Goal: Task Accomplishment & Management: Use online tool/utility

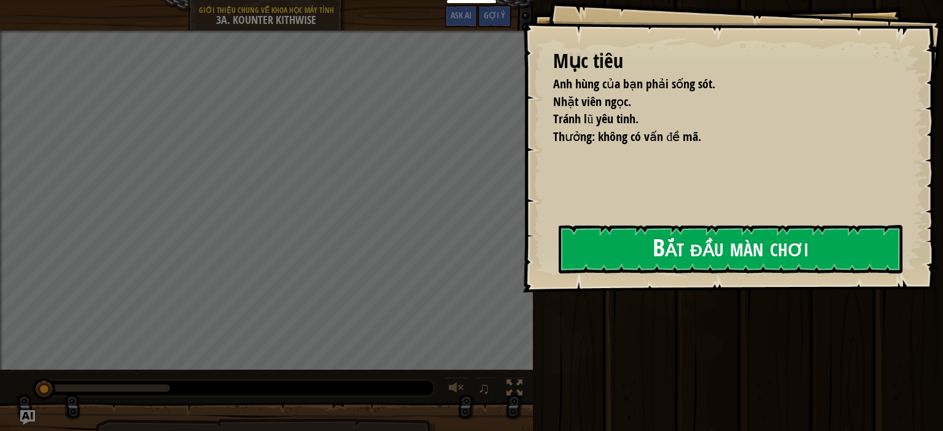
click at [717, 264] on button "Bắt đầu màn chơi" at bounding box center [731, 249] width 344 height 48
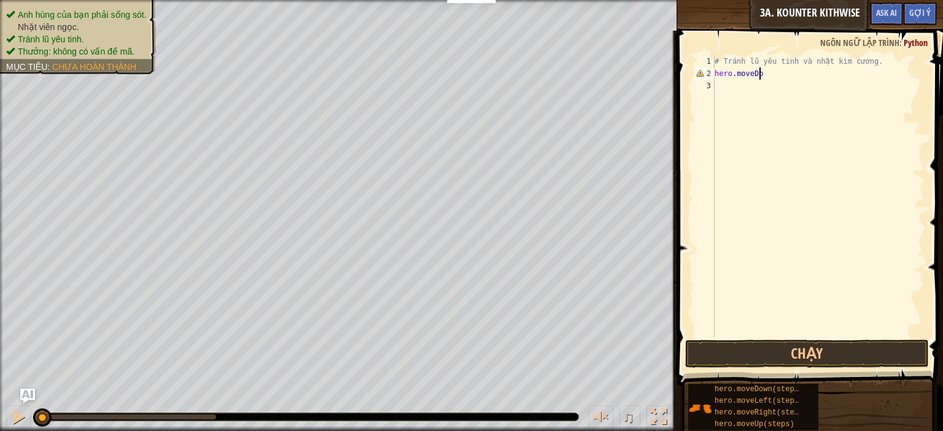
scroll to position [6, 3]
type textarea "hero.moveDown()"
click at [810, 359] on button "Chạy" at bounding box center [807, 354] width 244 height 28
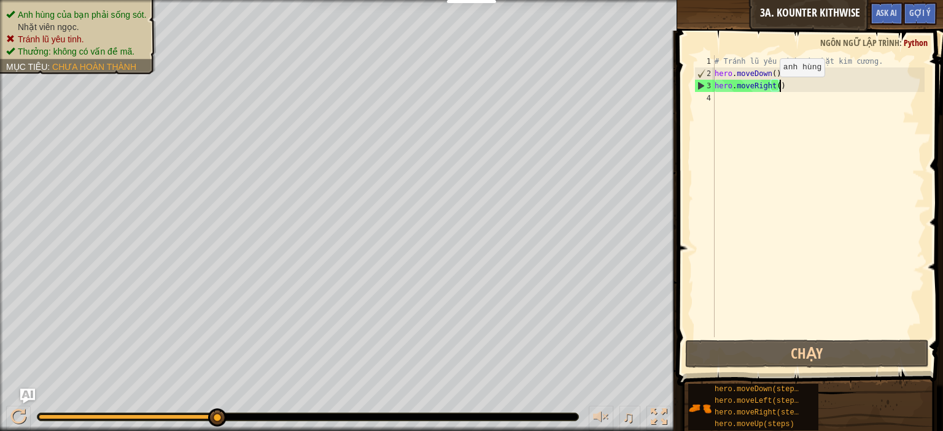
click at [768, 90] on div "# Tránh lũ yêu tinh và nhặt kim cương. hero . moveDown ( ) hero . moveRight ( )" at bounding box center [818, 208] width 212 height 307
click at [770, 91] on div "# Tránh lũ yêu tinh và nhặt kim cương. hero . moveDown ( ) hero . moveRight ( )" at bounding box center [818, 208] width 212 height 307
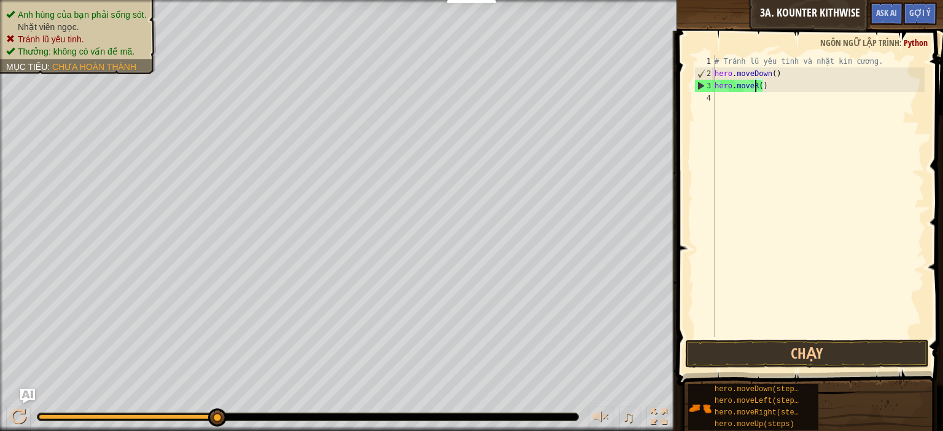
scroll to position [6, 2]
click at [773, 74] on div "# Tránh lũ yêu tinh và nhặt kim cương. hero . moveDown ( ) hero . move ( )" at bounding box center [818, 208] width 212 height 307
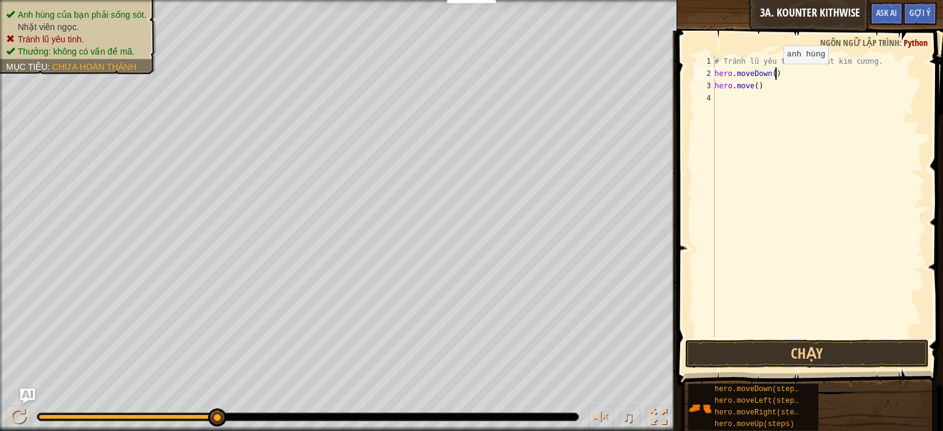
click at [771, 75] on div "# Tránh lũ yêu tinh và nhặt kim cương. hero . moveDown ( ) hero . move ( )" at bounding box center [818, 208] width 212 height 307
click at [749, 90] on div "# Tránh lũ yêu tinh và nhặt kim cương. hero . moveDown ( 2 ) hero . move ( )" at bounding box center [818, 208] width 212 height 307
type textarea "hero.moveUp()"
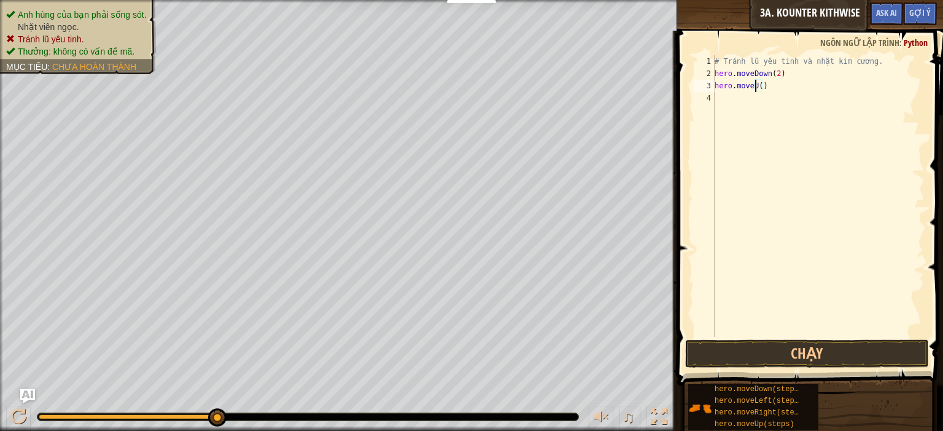
scroll to position [6, 3]
click at [779, 93] on div "# Tránh lũ yêu tinh và nhặt kim cương. hero . moveDown ( 2 ) hero . moveUp ( )" at bounding box center [818, 208] width 212 height 307
click at [839, 350] on button "Chạy" at bounding box center [807, 354] width 244 height 28
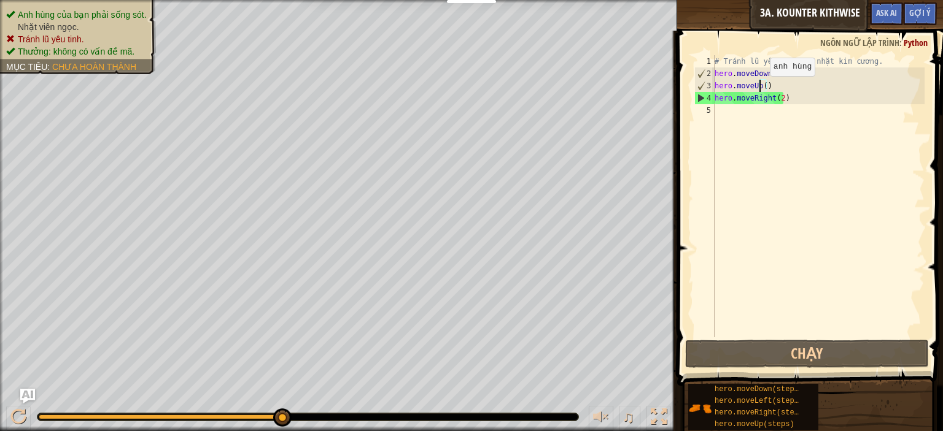
click at [759, 88] on div "# Tránh lũ yêu tinh và nhặt kim cương. hero . moveDown ( 2 ) hero . moveUp ( ) …" at bounding box center [818, 208] width 212 height 307
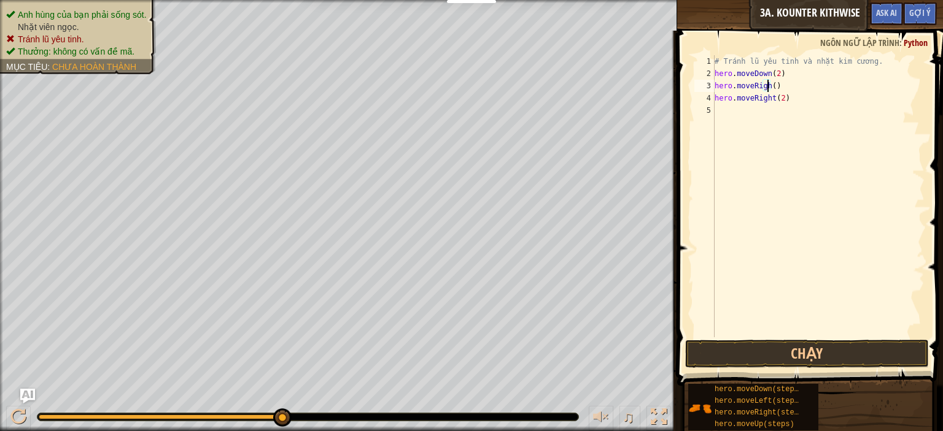
scroll to position [6, 4]
click at [771, 99] on div "# Tránh lũ yêu tinh và nhặt kim cương. hero . moveDown ( 2 ) hero . moveRight (…" at bounding box center [818, 208] width 212 height 307
click at [766, 98] on div "# Tránh lũ yêu tinh và nhặt kim cương. hero . moveDown ( 2 ) hero . moveRight (…" at bounding box center [818, 208] width 212 height 307
type textarea "hero.moveUp()"
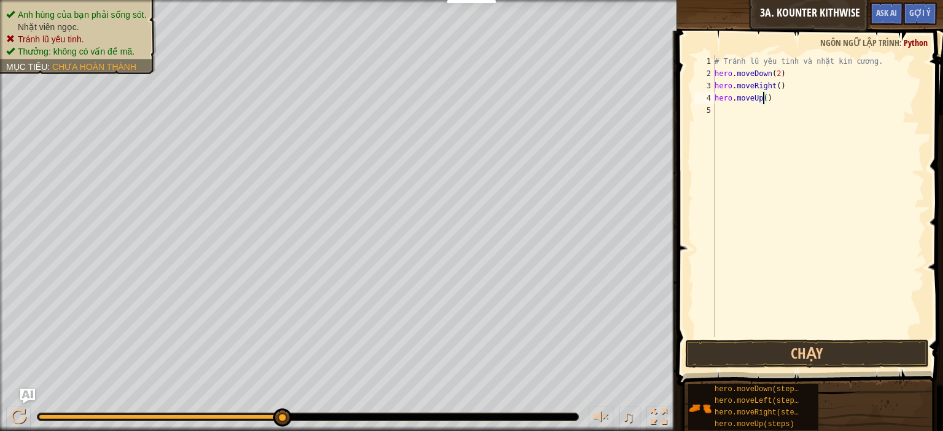
click at [733, 113] on div "# Tránh lũ yêu tinh và nhặt kim cương. hero . moveDown ( 2 ) hero . moveRight (…" at bounding box center [818, 208] width 212 height 307
type textarea "hero.moveRight()"
click at [811, 369] on span at bounding box center [811, 191] width 276 height 392
click at [810, 354] on button "Chạy" at bounding box center [807, 354] width 244 height 28
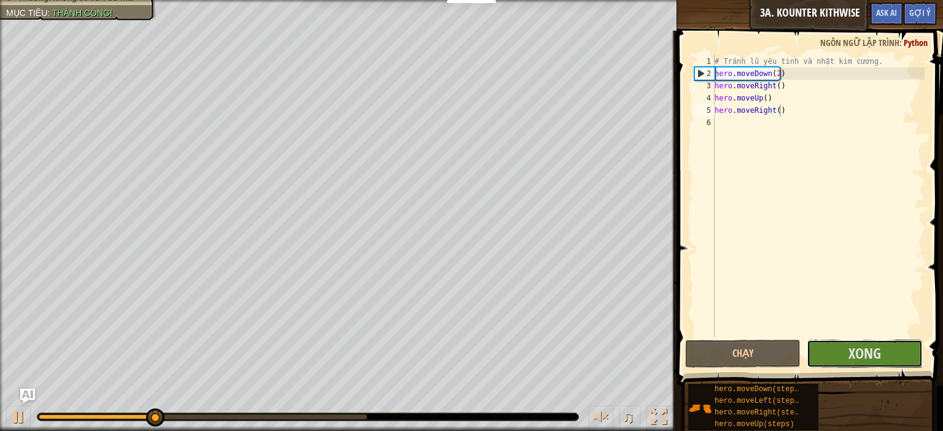
drag, startPoint x: 850, startPoint y: 356, endPoint x: 789, endPoint y: 301, distance: 81.7
click at [818, 321] on div "hero.moveRight() 1 2 3 4 5 6 # Tránh lũ yêu tinh và nhặt kim cương. hero . move…" at bounding box center [807, 233] width 269 height 392
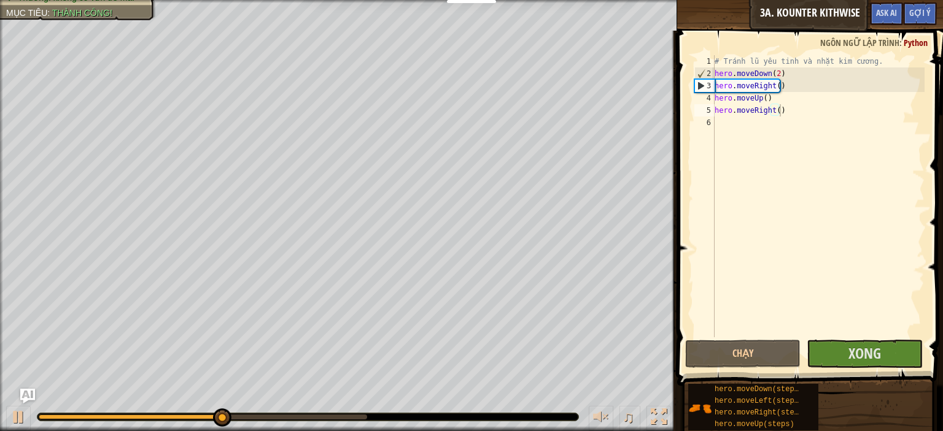
click at [839, 369] on span at bounding box center [811, 191] width 276 height 392
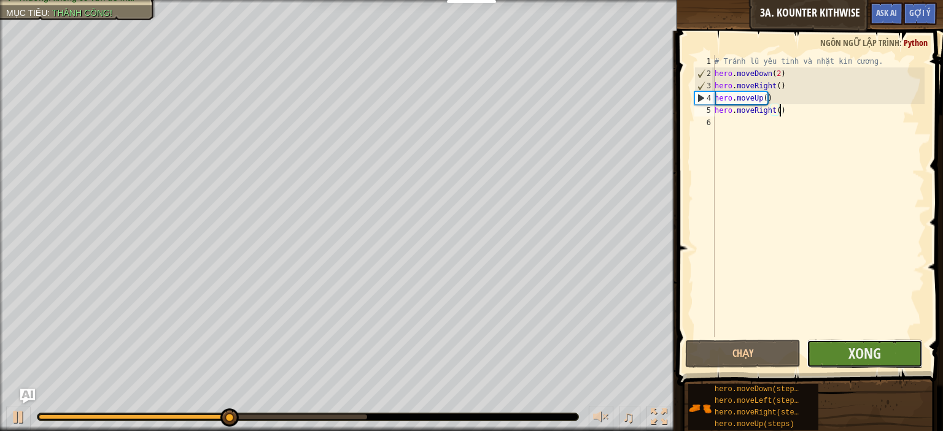
click at [838, 351] on button "Xong" at bounding box center [863, 354] width 115 height 28
